Goal: Book appointment/travel/reservation

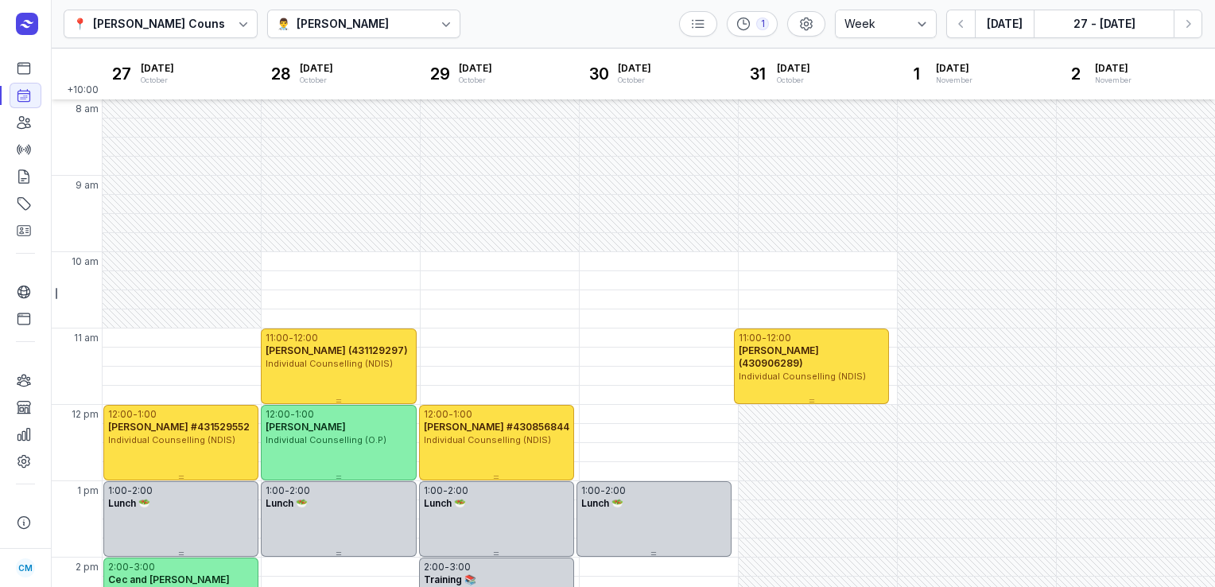
select select "week"
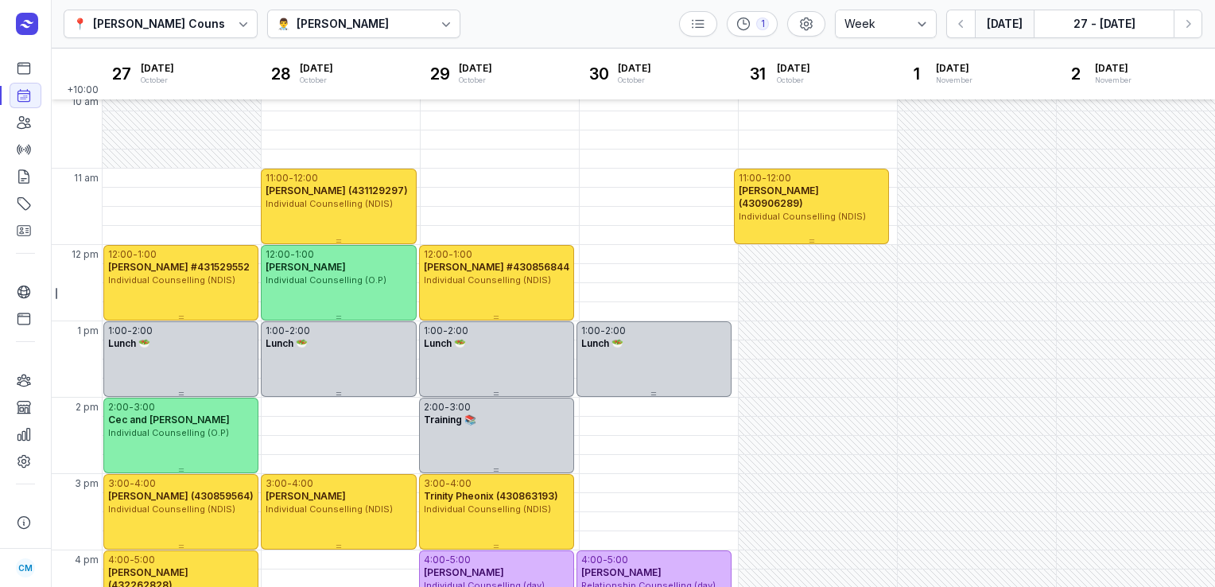
click at [1016, 32] on button "[DATE]" at bounding box center [1004, 24] width 59 height 29
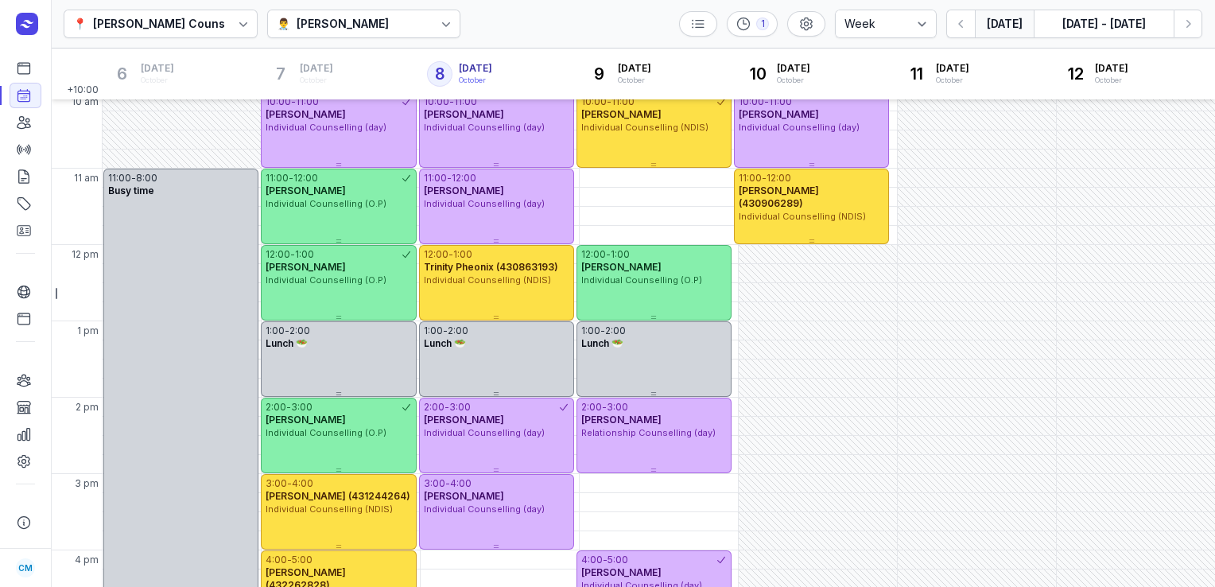
click at [438, 24] on icon at bounding box center [446, 24] width 16 height 16
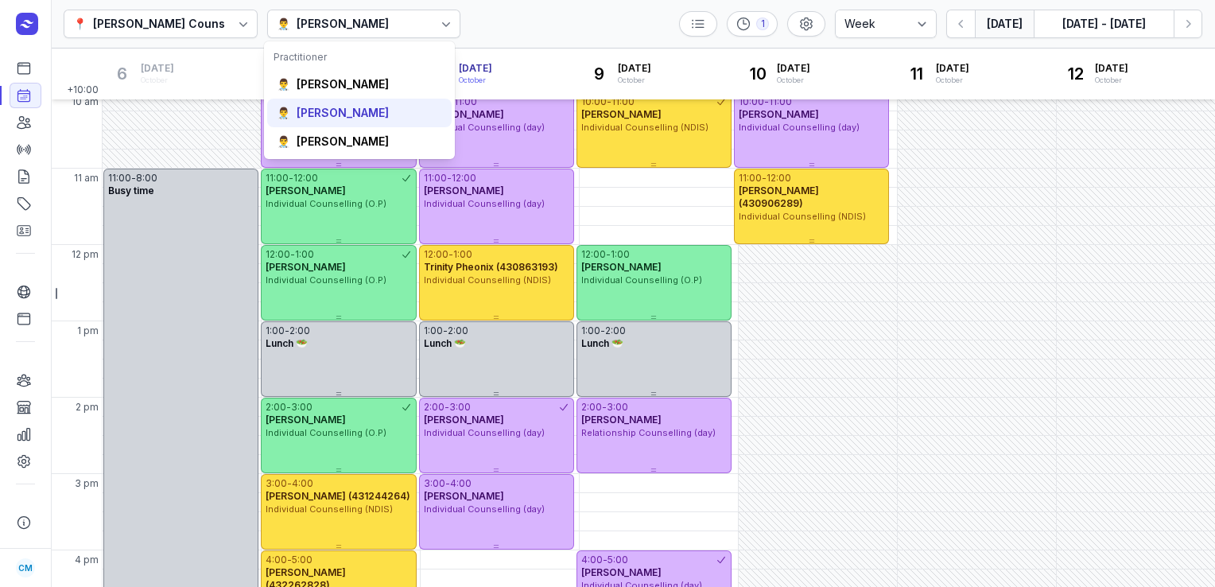
click at [379, 104] on div "👨‍⚕️ [PERSON_NAME]" at bounding box center [359, 113] width 185 height 29
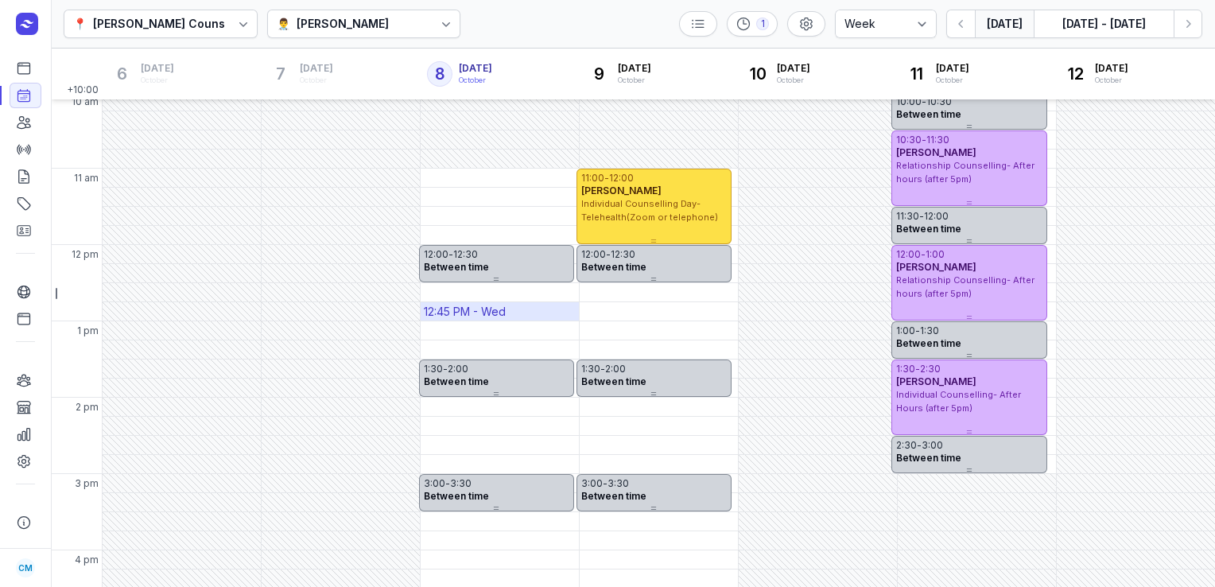
scroll to position [428, 0]
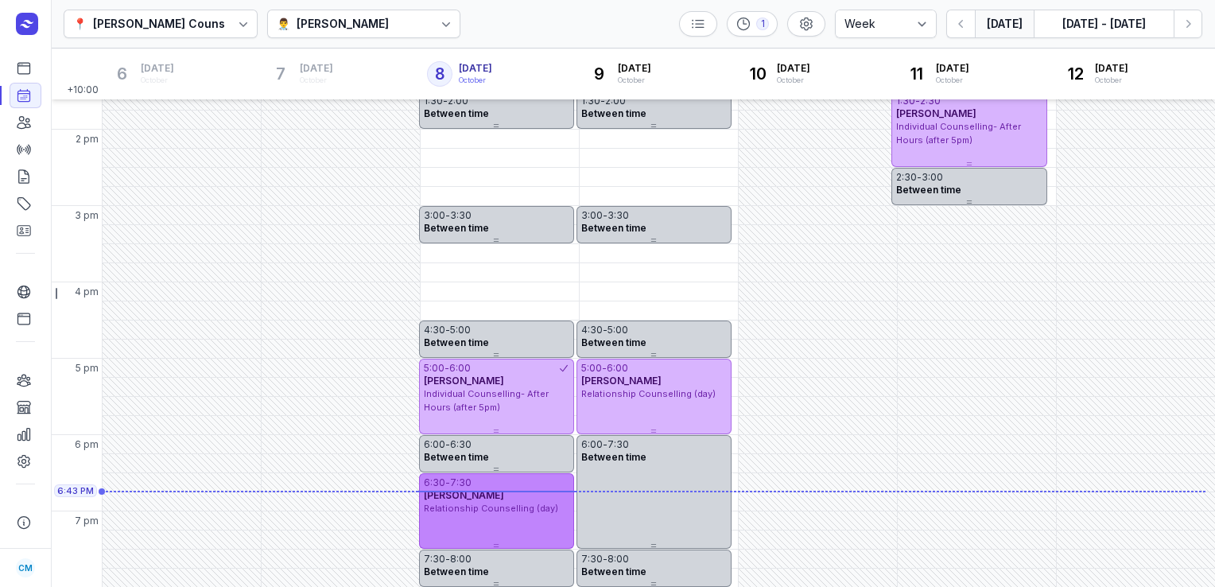
click at [465, 517] on div "6:30 - 7:30 [PERSON_NAME] Relationship Counselling (day)" at bounding box center [496, 511] width 155 height 76
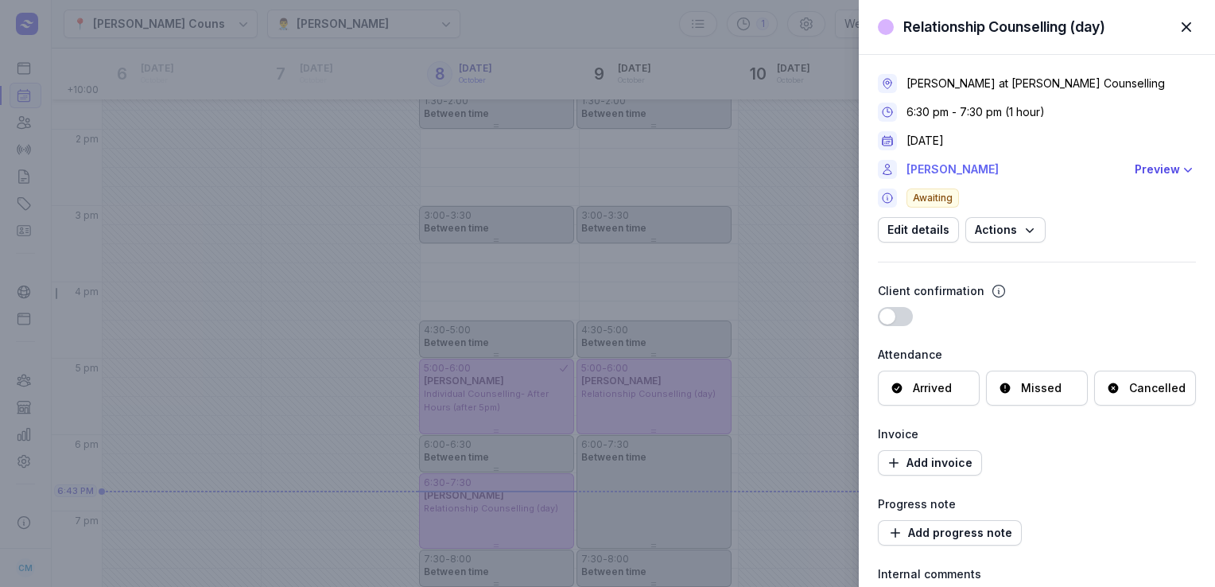
click at [961, 177] on link "[PERSON_NAME]" at bounding box center [1016, 169] width 219 height 19
